Goal: Check status

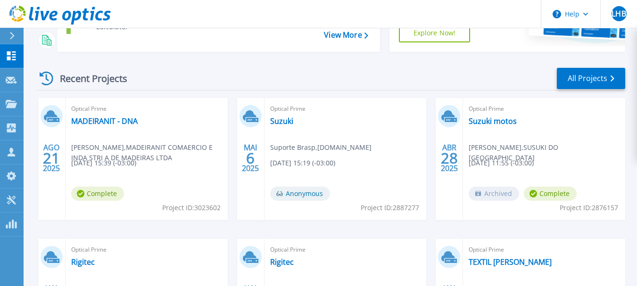
scroll to position [157, 0]
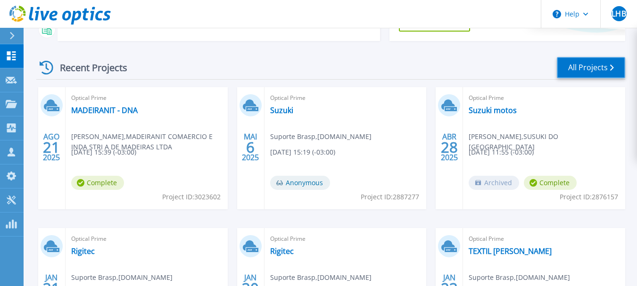
click at [590, 68] on link "All Projects" at bounding box center [591, 67] width 68 height 21
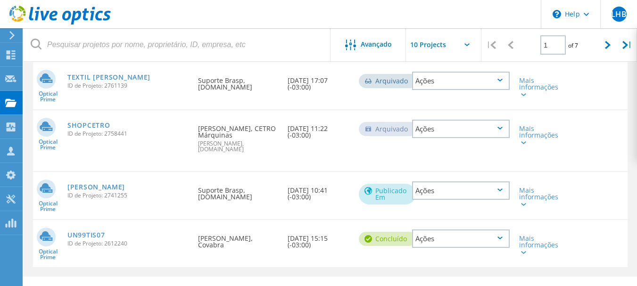
scroll to position [458, 0]
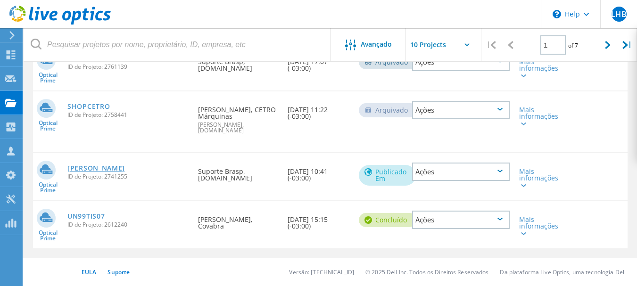
click at [96, 169] on link "[PERSON_NAME]" at bounding box center [96, 168] width 58 height 7
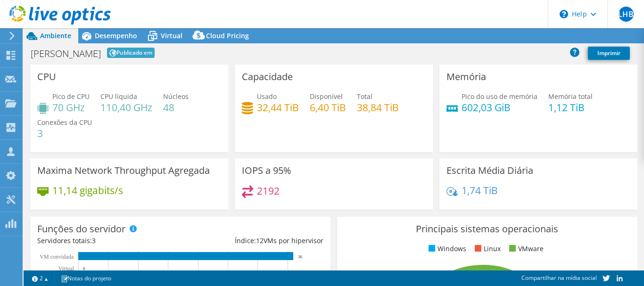
select select "USD"
drag, startPoint x: 355, startPoint y: 108, endPoint x: 405, endPoint y: 104, distance: 50.1
click at [405, 104] on div "Usado 32,44 TiB Disponível 6,40 TiB Total 38,84 TiB" at bounding box center [334, 106] width 184 height 31
drag, startPoint x: 256, startPoint y: 106, endPoint x: 296, endPoint y: 102, distance: 40.2
click at [296, 102] on h4 "32,44 TiB" at bounding box center [278, 107] width 42 height 10
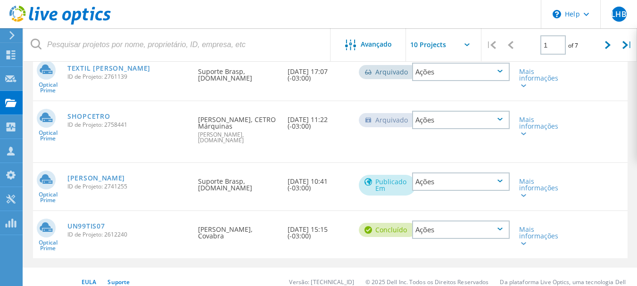
scroll to position [458, 0]
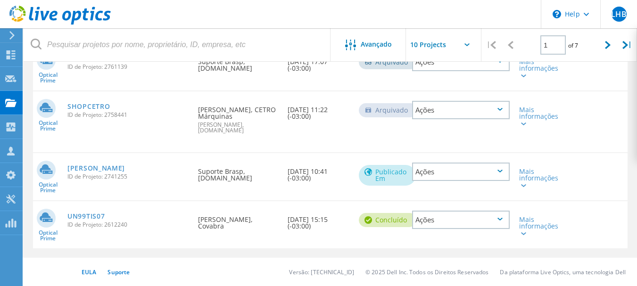
drag, startPoint x: 288, startPoint y: 171, endPoint x: 345, endPoint y: 182, distance: 58.5
click at [345, 182] on div "Data de Criação 12/06/2024, 10:41 (-03:00)" at bounding box center [318, 172] width 71 height 38
click at [375, 141] on div "Optical Prime SHOPCETRO ID de Projeto: 2758441 Solicitado por Jhony Medeiros, C…" at bounding box center [330, 121] width 595 height 61
click at [88, 217] on link "UN99TIS07" at bounding box center [85, 216] width 37 height 7
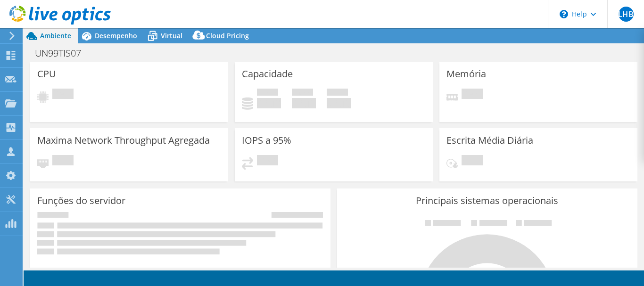
select select "SouthAmerica"
select select "USD"
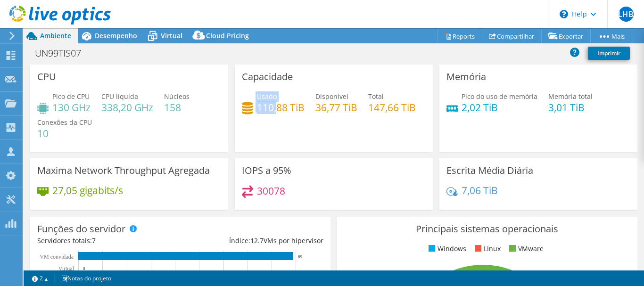
drag, startPoint x: 253, startPoint y: 105, endPoint x: 276, endPoint y: 107, distance: 23.2
click at [276, 107] on div "Usado 110,88 TiB" at bounding box center [273, 101] width 63 height 21
drag, startPoint x: 292, startPoint y: 127, endPoint x: 295, endPoint y: 124, distance: 5.0
click at [292, 127] on div at bounding box center [320, 124] width 90 height 19
drag, startPoint x: 309, startPoint y: 114, endPoint x: 305, endPoint y: 91, distance: 22.9
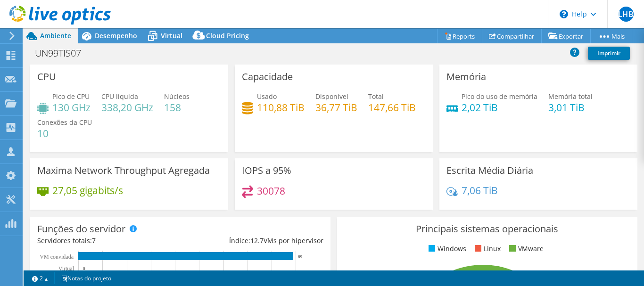
click at [308, 114] on div "Usado 110,88 TiB Disponível 36,77 TiB Total 147,66 TiB" at bounding box center [334, 106] width 184 height 31
click at [313, 75] on div "Capacidade Usado 110,88 TiB Disponível 36,77 TiB Total 147,66 TiB" at bounding box center [334, 109] width 198 height 88
drag, startPoint x: 238, startPoint y: 134, endPoint x: 288, endPoint y: 134, distance: 50.0
click at [288, 134] on div "Capacidade Usado 110,88 TiB Disponível 36,77 TiB Total 147,66 TiB" at bounding box center [334, 109] width 198 height 88
click at [312, 122] on div "Usado 110,88 TiB Disponível 36,77 TiB Total 147,66 TiB" at bounding box center [334, 106] width 184 height 31
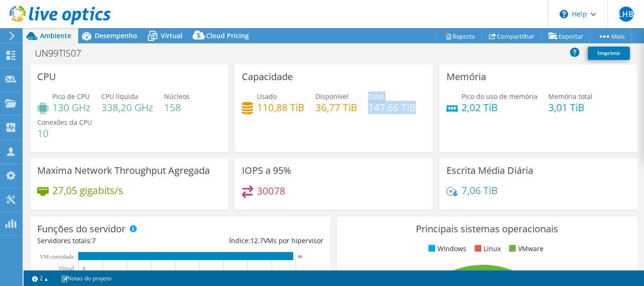
drag, startPoint x: 236, startPoint y: 133, endPoint x: 285, endPoint y: 129, distance: 48.7
click at [285, 129] on div "Capacidade Usado 110,88 TiB Disponível 36,77 TiB Total 147,66 TiB" at bounding box center [334, 109] width 198 height 88
click at [341, 122] on div "Usado 110,88 TiB Disponível 36,77 TiB Total 147,66 TiB" at bounding box center [334, 106] width 184 height 31
drag, startPoint x: 316, startPoint y: 108, endPoint x: 357, endPoint y: 108, distance: 40.6
click at [355, 109] on h4 "36,77 TiB" at bounding box center [336, 107] width 42 height 10
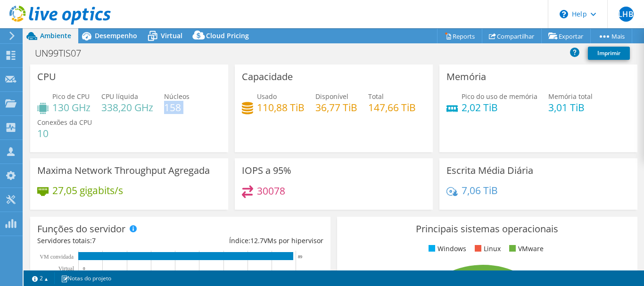
drag, startPoint x: 167, startPoint y: 106, endPoint x: 191, endPoint y: 112, distance: 24.2
click at [191, 112] on div "Pico de CPU 130 GHz CPU líquida 338,20 GHz Núcleos 158 Conexões da CPU 10" at bounding box center [129, 119] width 184 height 57
drag, startPoint x: 284, startPoint y: 191, endPoint x: 255, endPoint y: 195, distance: 29.5
click at [253, 195] on div "30078" at bounding box center [334, 195] width 184 height 20
drag, startPoint x: 457, startPoint y: 191, endPoint x: 491, endPoint y: 192, distance: 34.0
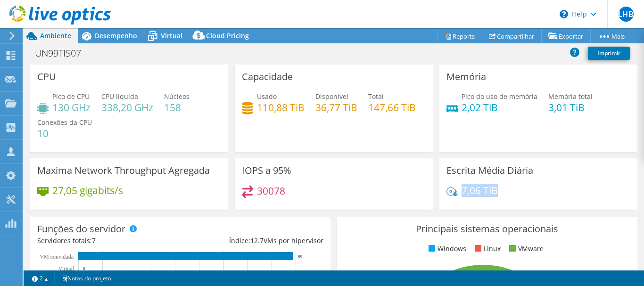
click at [491, 192] on h4 "7,06 TiB" at bounding box center [480, 190] width 36 height 10
